Goal: Navigation & Orientation: Find specific page/section

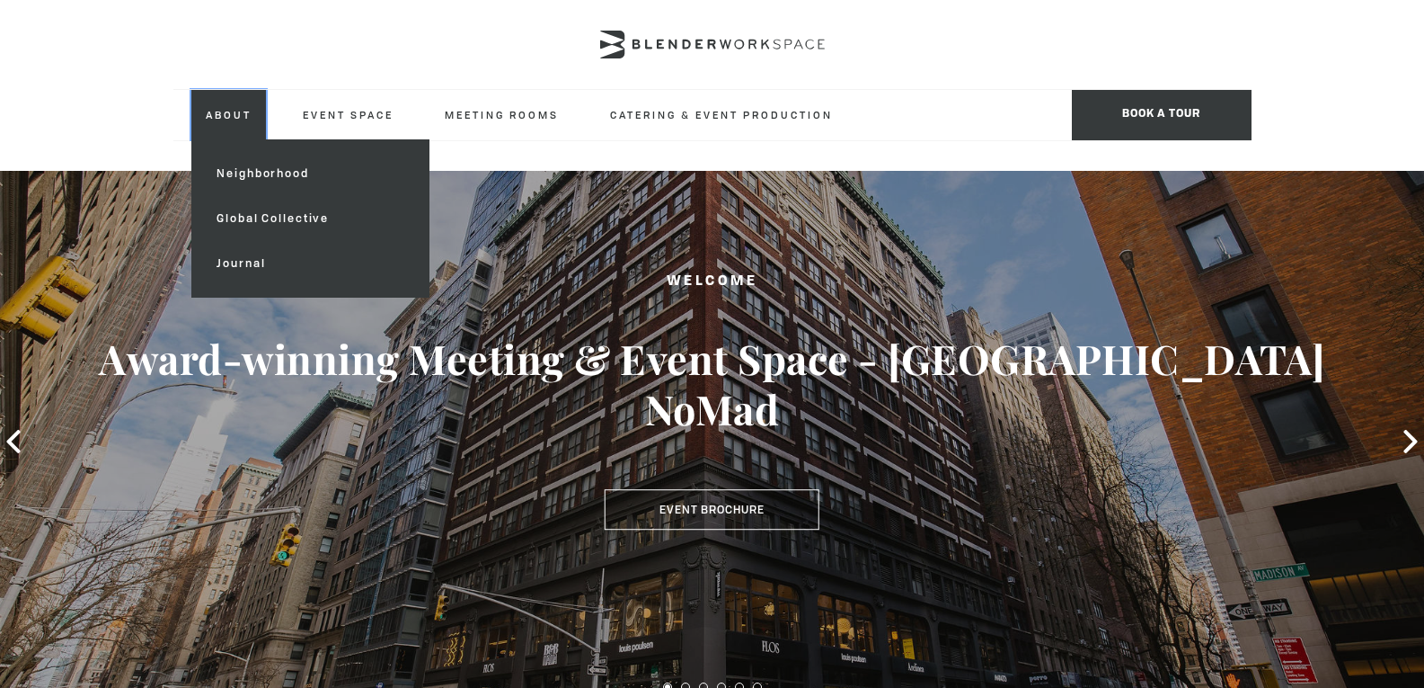
click at [241, 112] on link "About" at bounding box center [228, 114] width 75 height 49
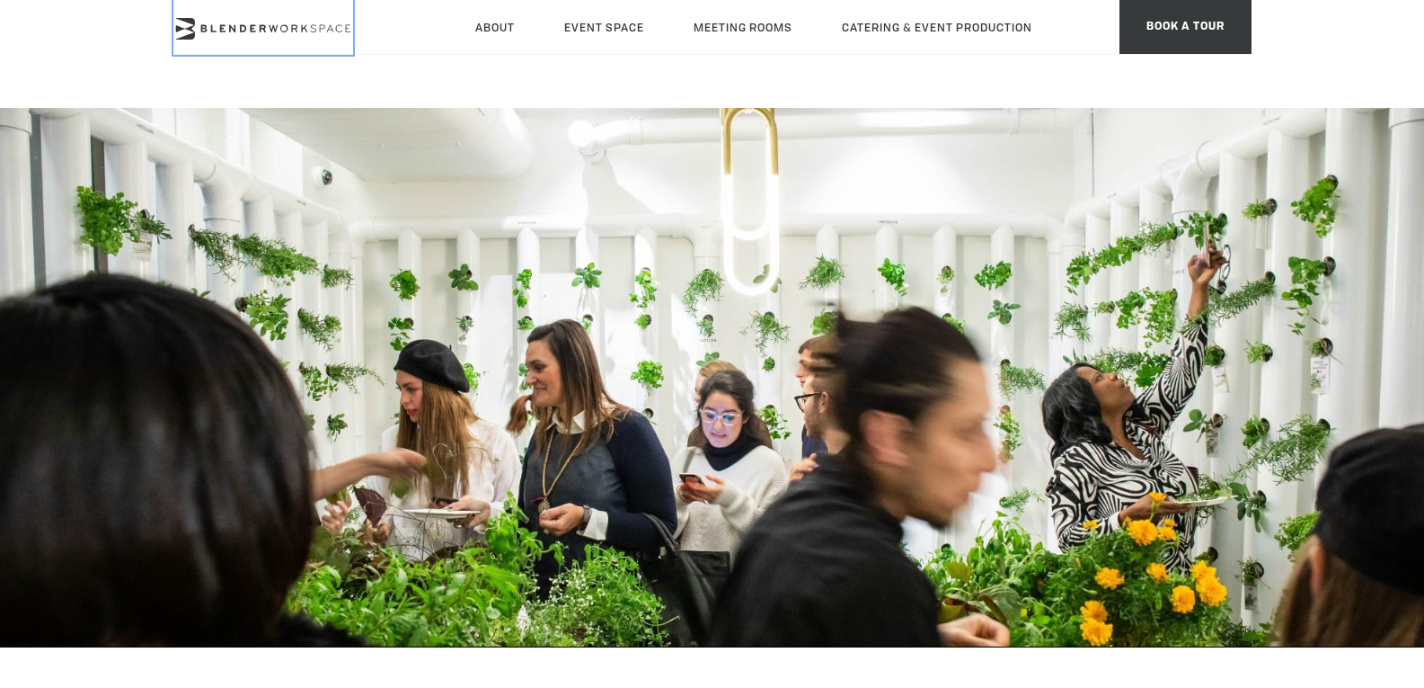
click at [297, 22] on icon at bounding box center [263, 29] width 180 height 22
